Goal: Transaction & Acquisition: Obtain resource

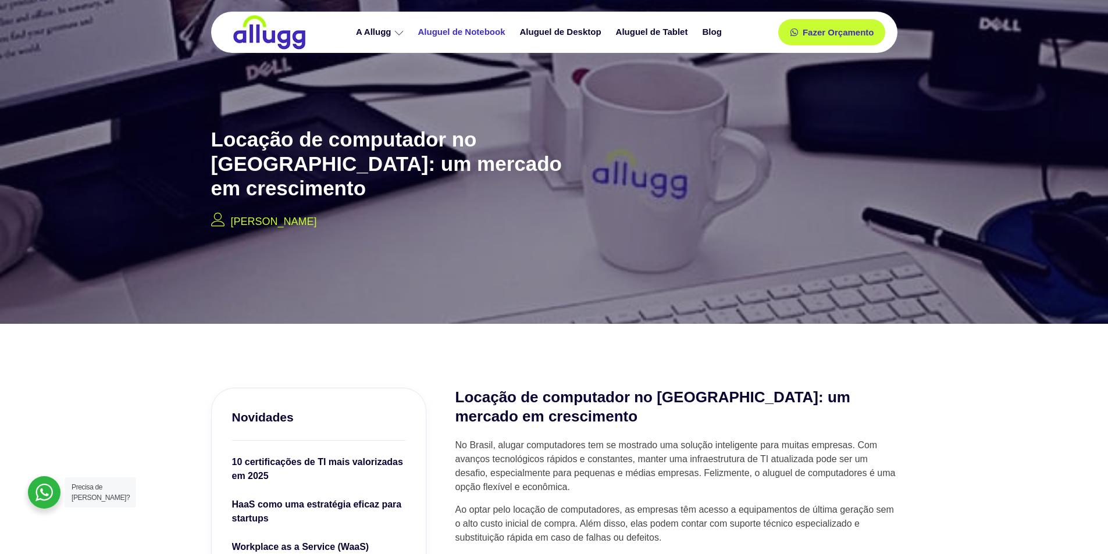
click at [476, 32] on link "Aluguel de Notebook" at bounding box center [463, 32] width 102 height 20
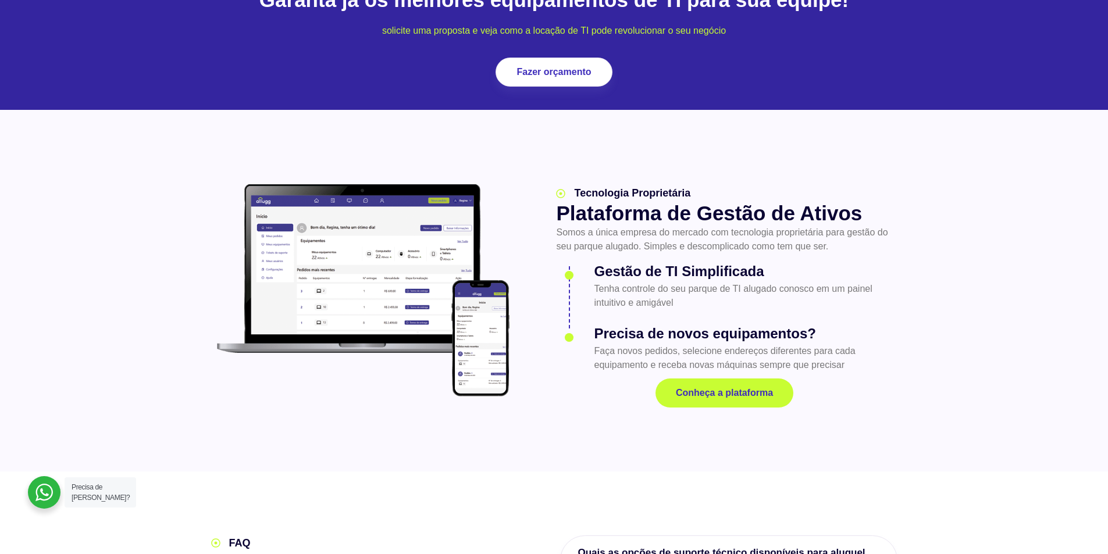
scroll to position [1454, 0]
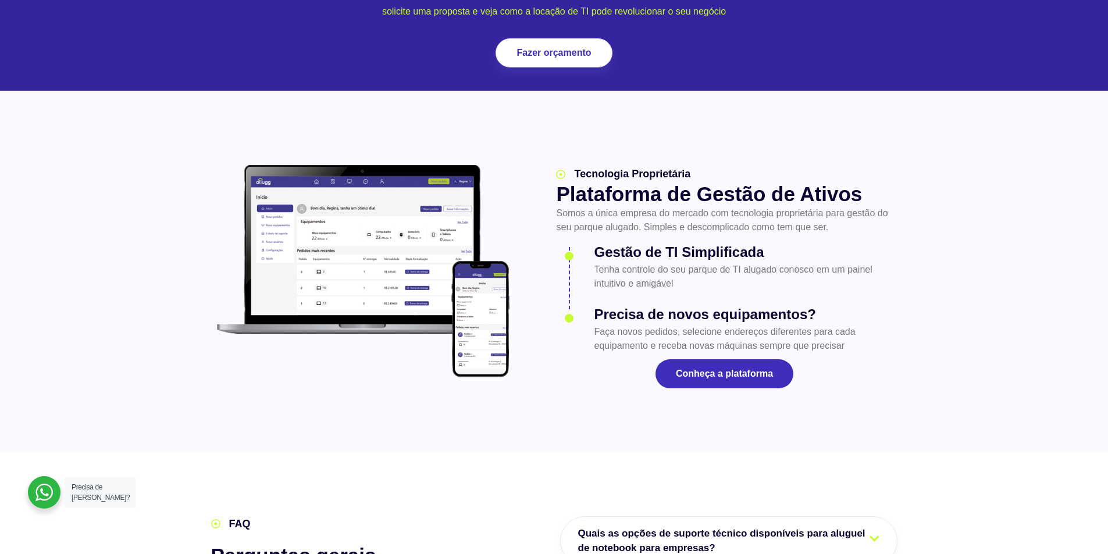
click at [728, 359] on link "Conheça a plataforma" at bounding box center [724, 373] width 138 height 29
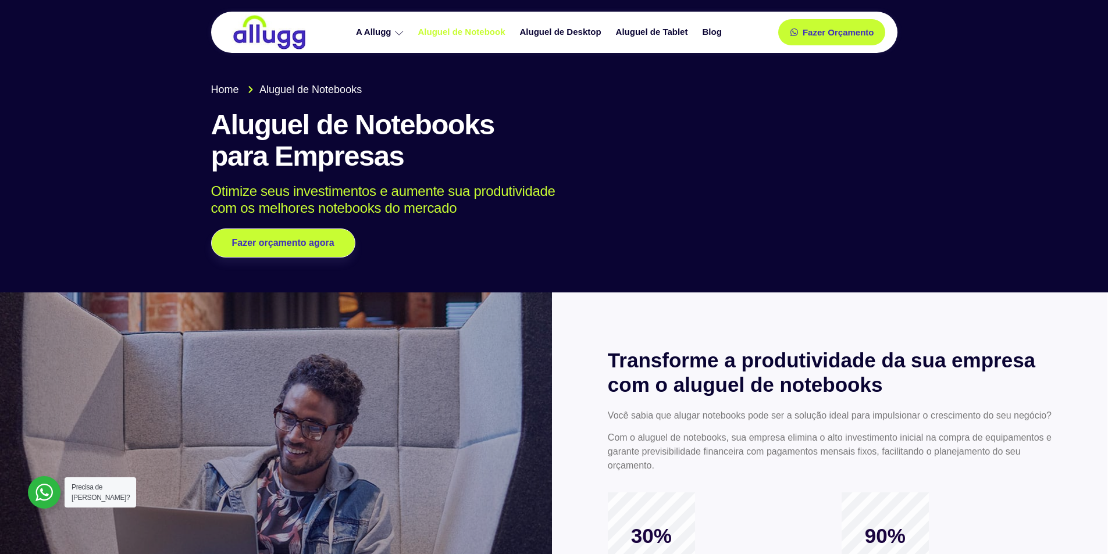
scroll to position [58, 0]
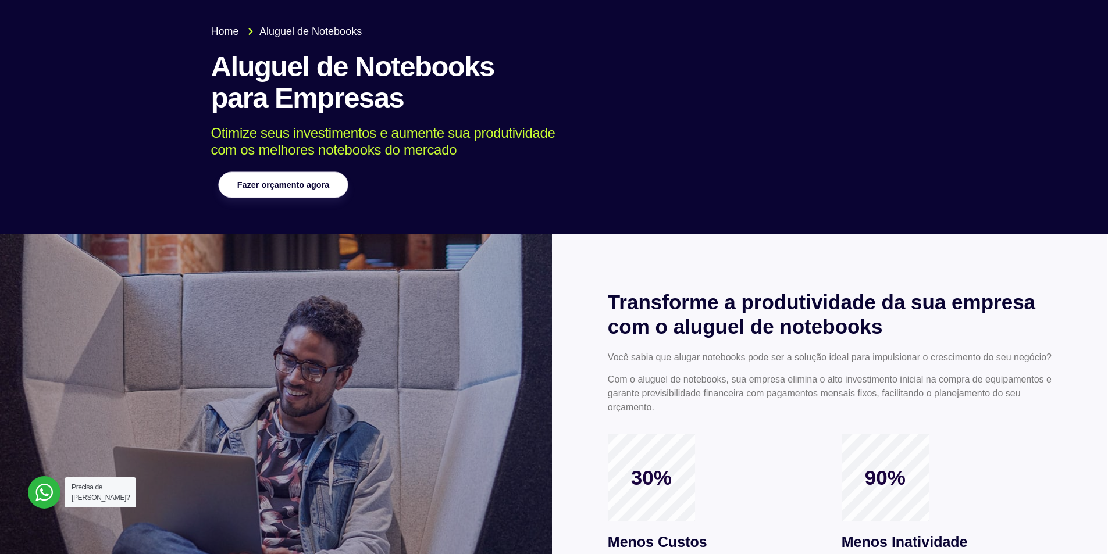
click at [292, 190] on link "Fazer orçamento agora" at bounding box center [283, 185] width 130 height 26
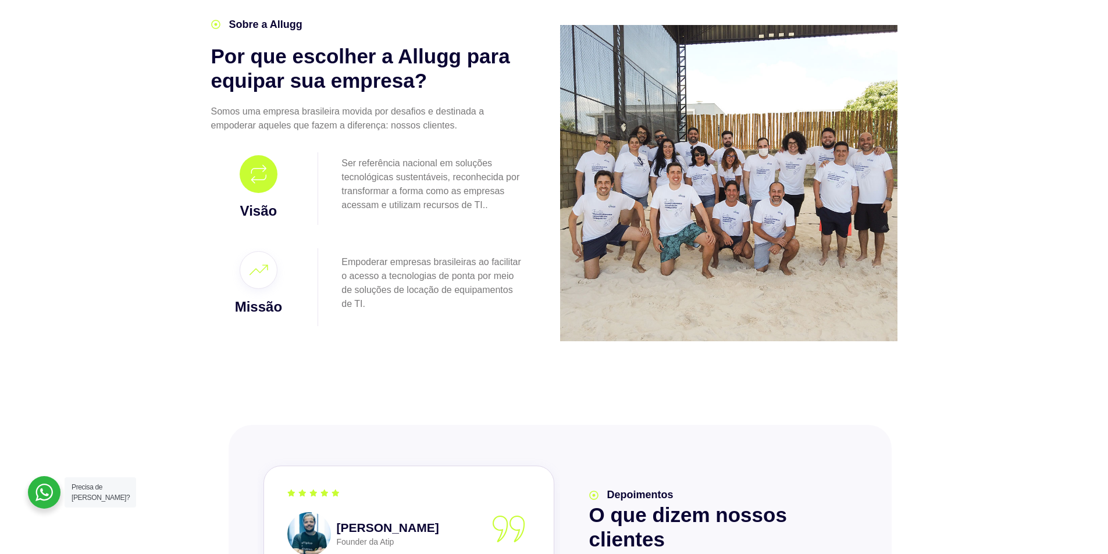
scroll to position [1261, 0]
